Goal: Information Seeking & Learning: Find contact information

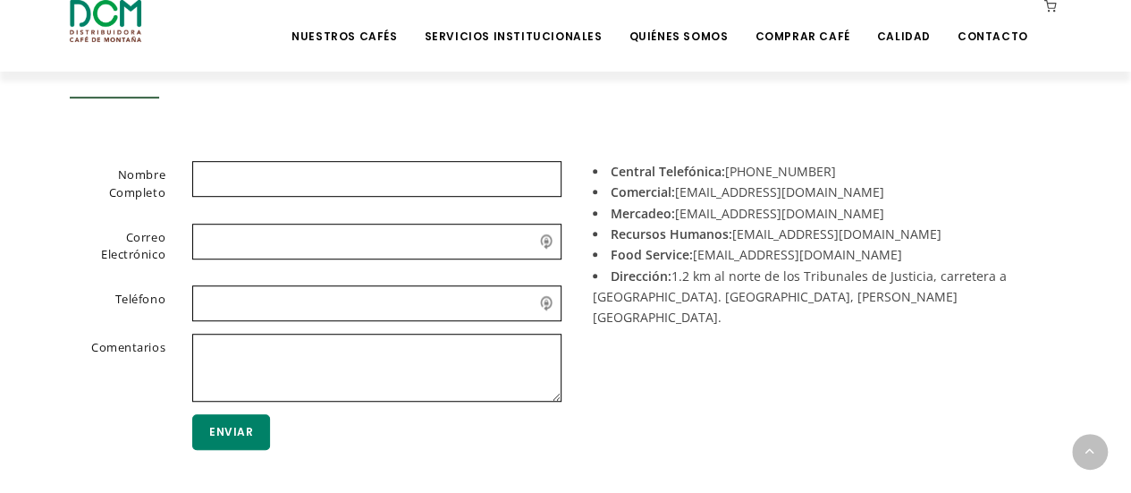
scroll to position [447, 0]
drag, startPoint x: 680, startPoint y: 190, endPoint x: 790, endPoint y: 196, distance: 111.0
click at [790, 196] on li "Comercial: [EMAIL_ADDRESS][DOMAIN_NAME]" at bounding box center [821, 191] width 456 height 21
drag, startPoint x: 731, startPoint y: 191, endPoint x: 885, endPoint y: 137, distance: 163.2
click at [885, 137] on section "Nombre Completo Correo Electrónico Teléfono Comentarios Enviar Central Telefóni…" at bounding box center [565, 317] width 1131 height 369
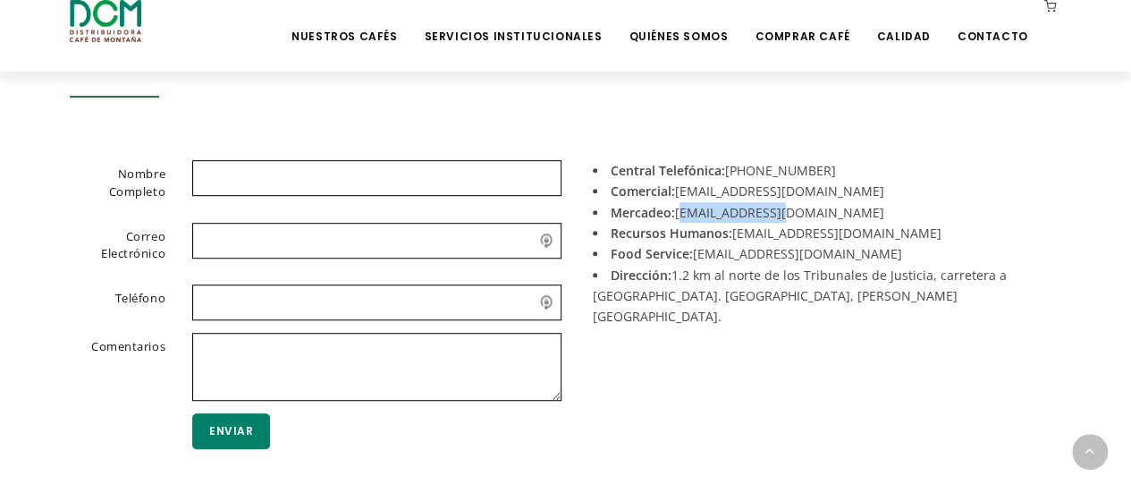
drag, startPoint x: 678, startPoint y: 212, endPoint x: 788, endPoint y: 212, distance: 110.0
click at [788, 212] on li "Mercadeo: [EMAIL_ADDRESS][DOMAIN_NAME]" at bounding box center [821, 212] width 456 height 21
copy li "[EMAIL_ADDRESS][DOMAIN_NAME]"
drag, startPoint x: 733, startPoint y: 232, endPoint x: 866, endPoint y: 241, distance: 133.5
click at [866, 241] on li "Recursos Humanos: [EMAIL_ADDRESS][DOMAIN_NAME]" at bounding box center [821, 233] width 456 height 21
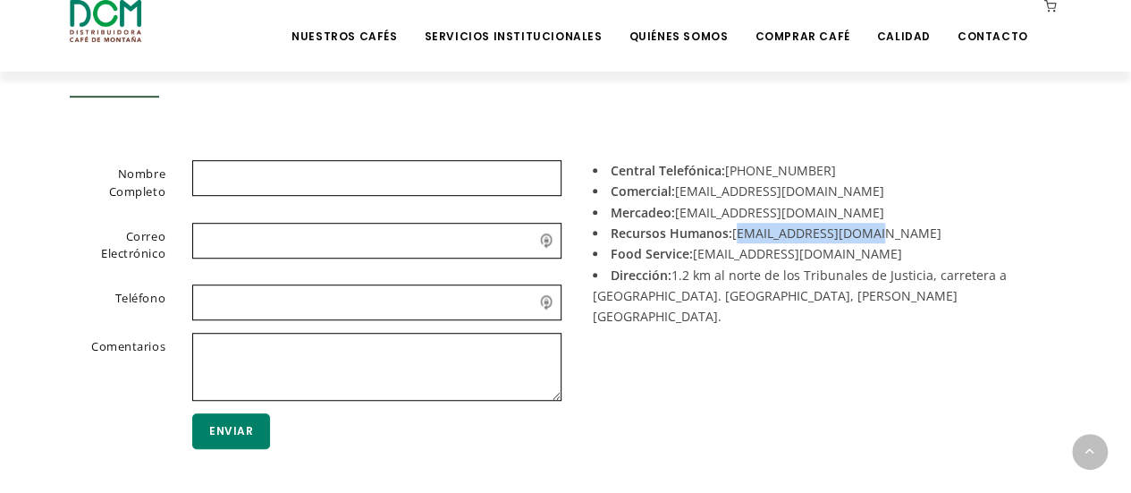
copy li "[EMAIL_ADDRESS][DOMAIN_NAME]"
